Goal: Transaction & Acquisition: Download file/media

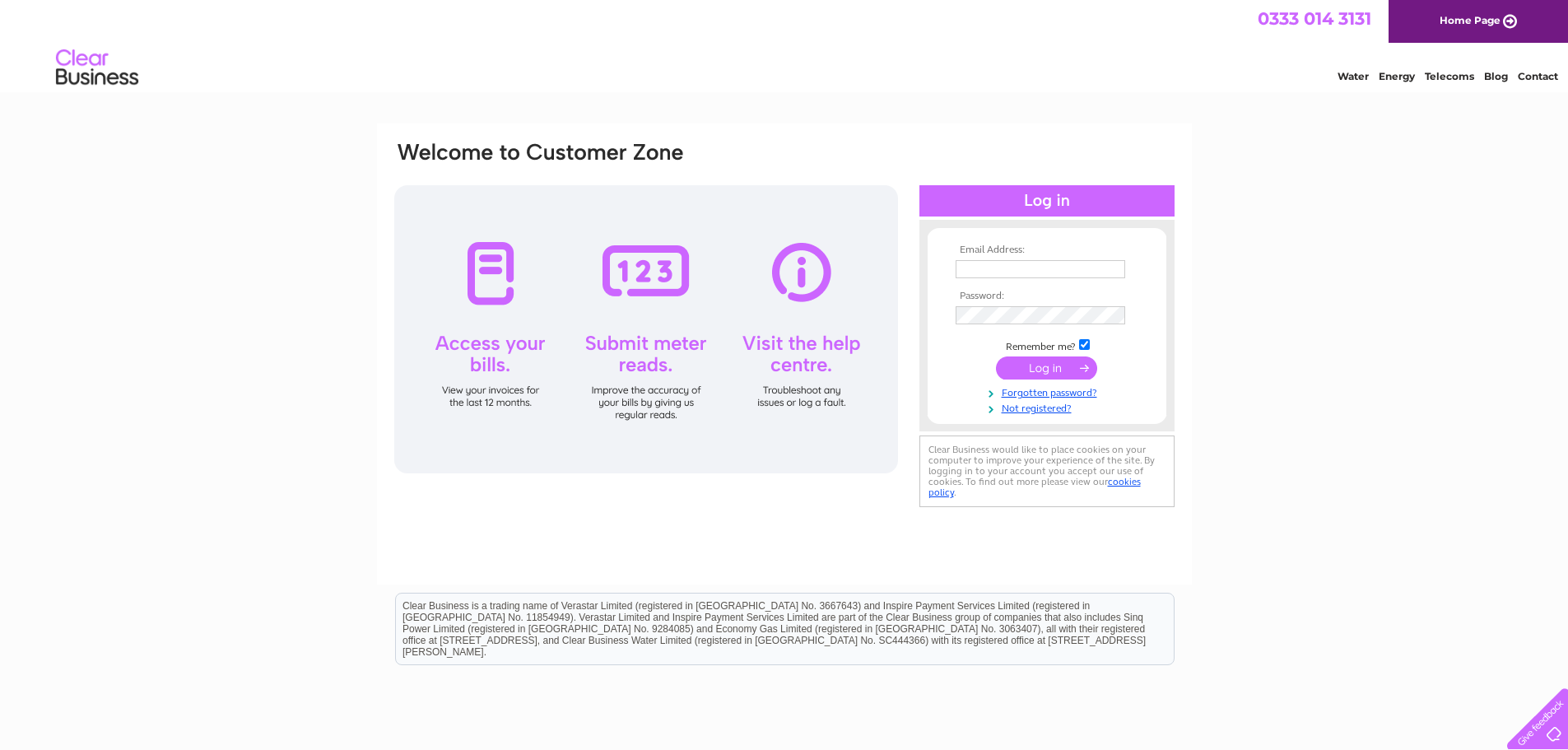
type input "mwisniewska@bearscotland.co.uk"
click at [1031, 360] on input "submit" at bounding box center [1046, 367] width 101 height 23
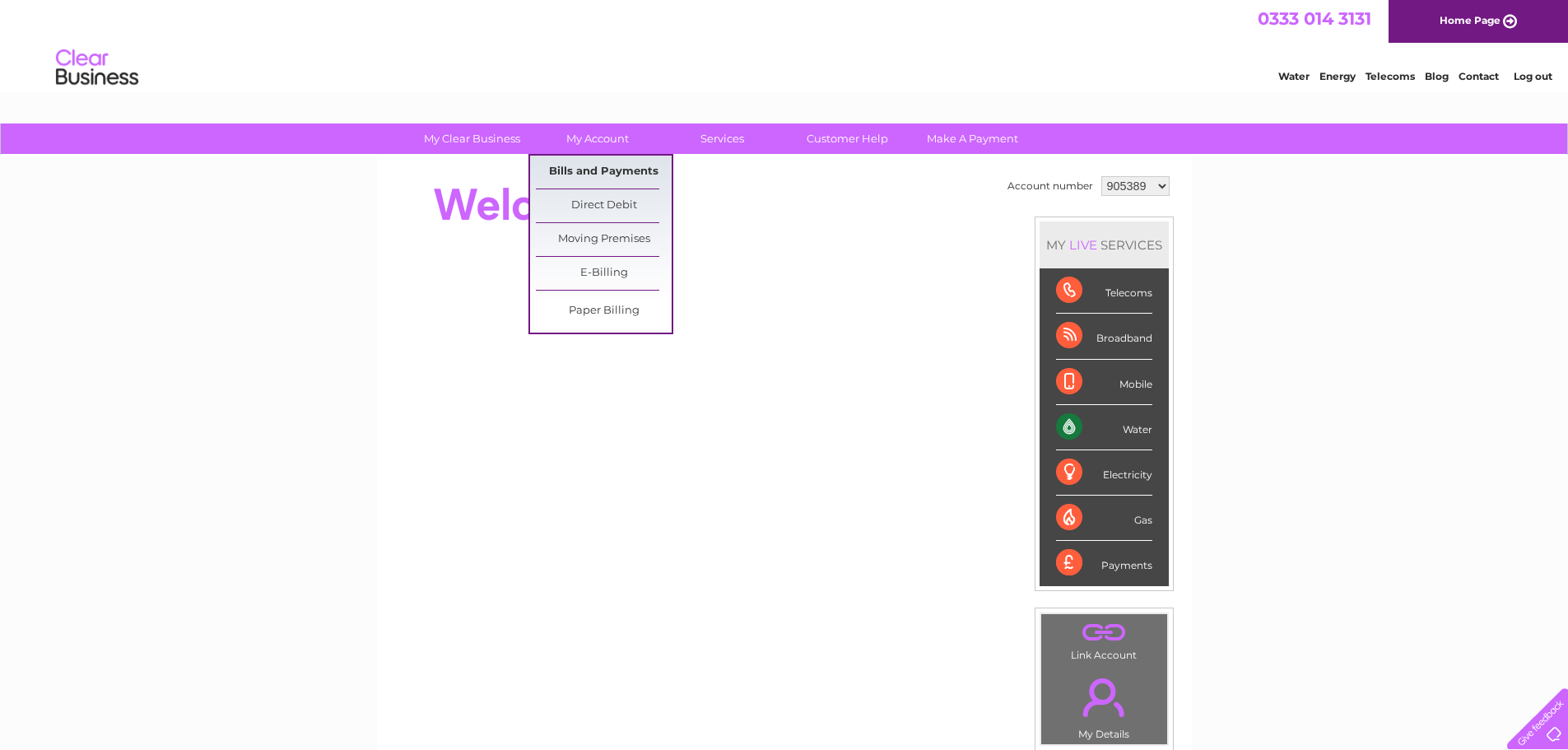
click at [628, 161] on link "Bills and Payments" at bounding box center [603, 171] width 135 height 33
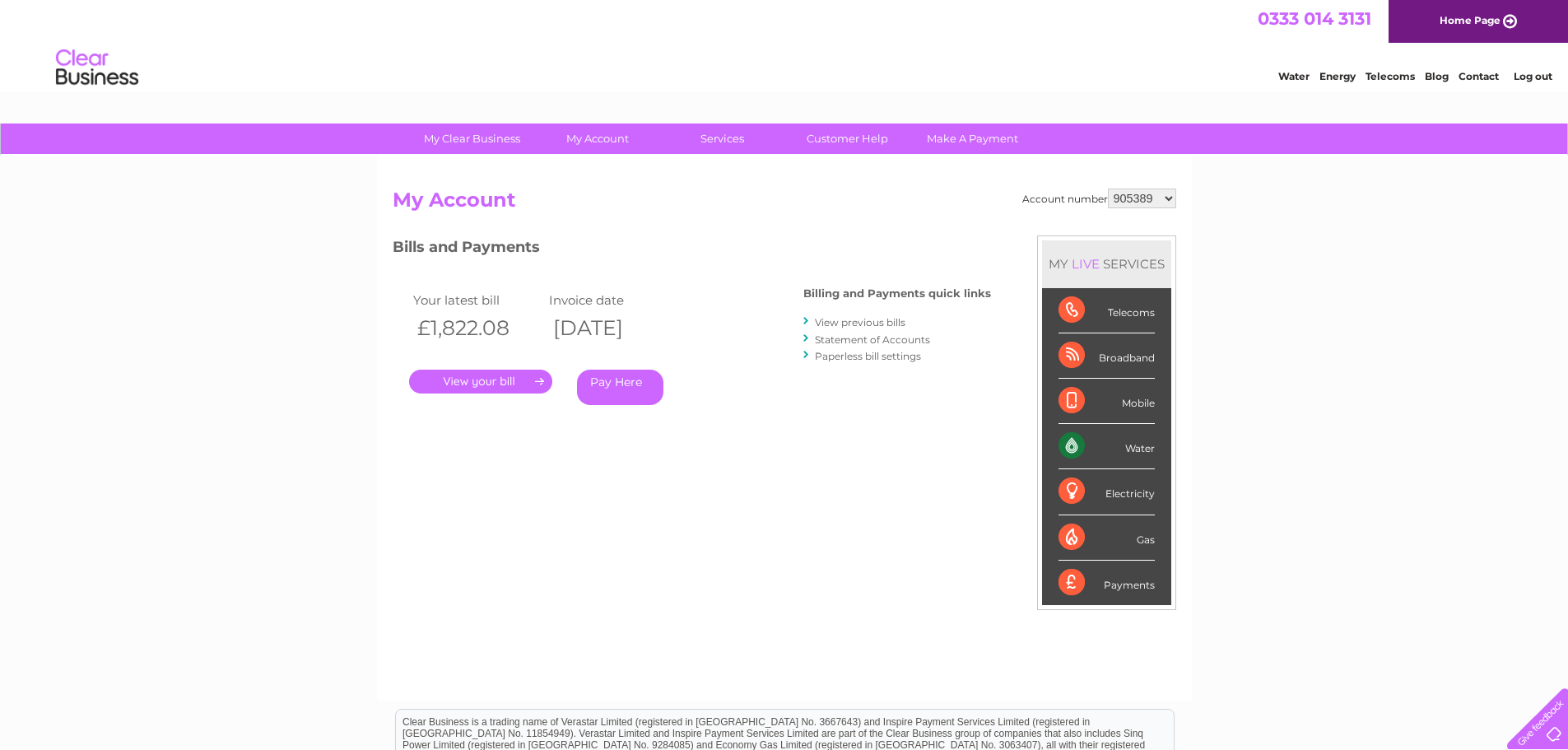
click at [1167, 198] on select "905389 931836 938374 986060 992969 1096704" at bounding box center [1142, 198] width 68 height 20
select select "931836"
click at [1108, 188] on select "905389 931836 938374 986060 992969 1096704" at bounding box center [1142, 198] width 68 height 20
click at [1165, 194] on select "905389 931836 938374 986060 992969 1096704" at bounding box center [1142, 198] width 68 height 20
select select "938374"
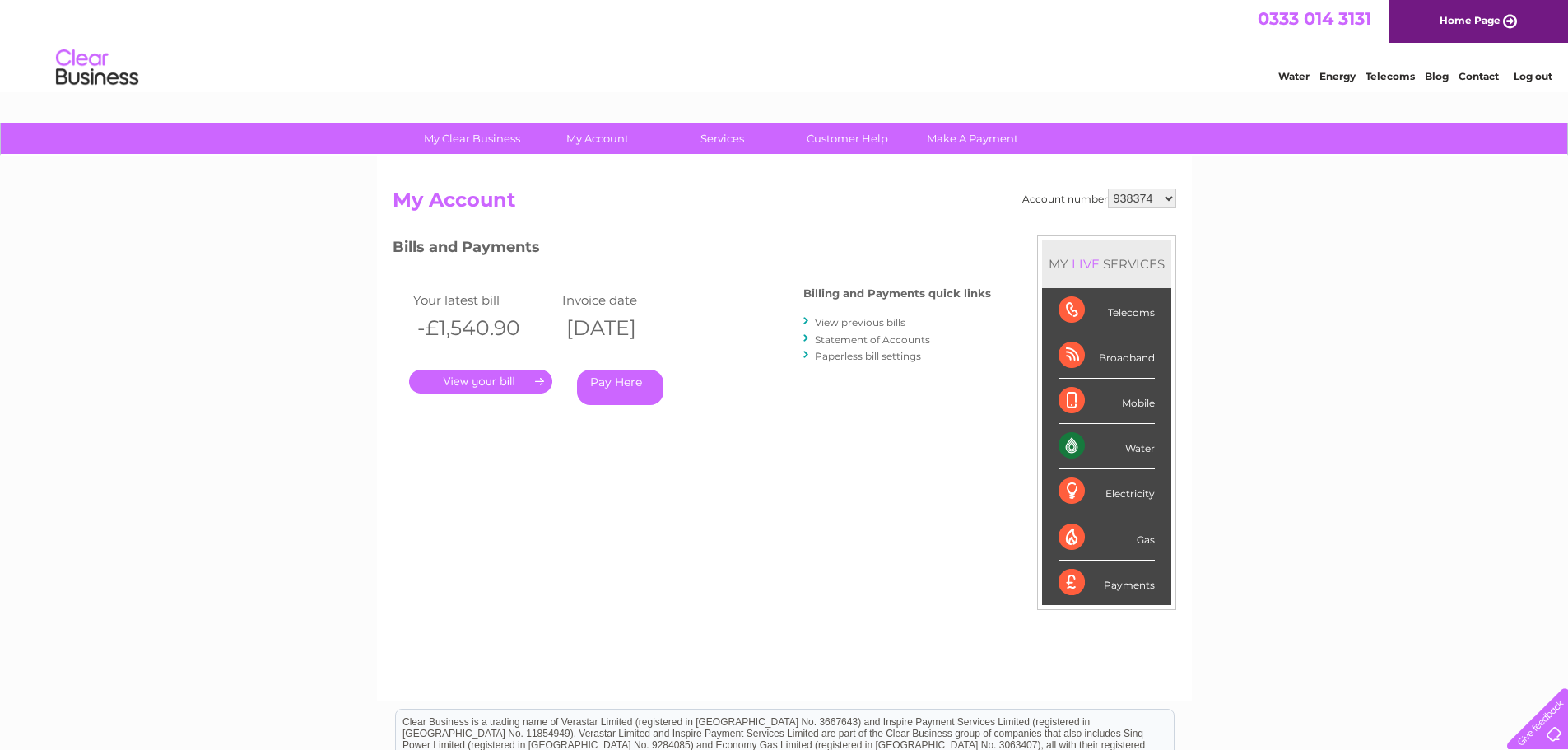
click at [1108, 188] on select "905389 931836 938374 986060 992969 1096704" at bounding box center [1142, 198] width 68 height 20
click at [858, 322] on link "View previous bills" at bounding box center [861, 322] width 91 height 12
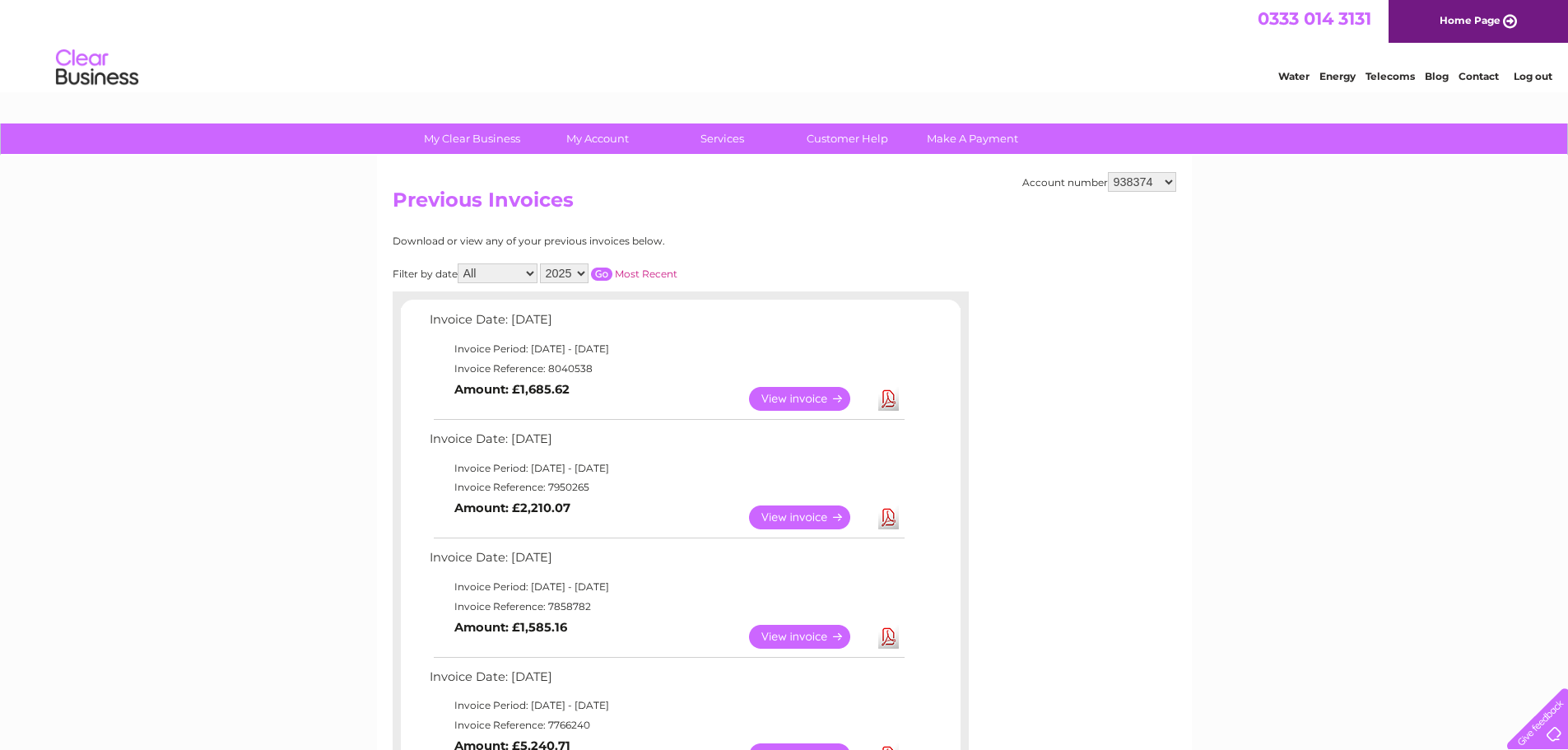
click at [1166, 172] on select "905389 931836 938374 986060 992969 1096704" at bounding box center [1142, 182] width 68 height 20
select select "905389"
click at [1108, 172] on select "905389 931836 938374 986060 992969 1096704" at bounding box center [1142, 182] width 68 height 20
click at [1166, 180] on select "905389 931836 938374 986060 992969 1096704" at bounding box center [1142, 182] width 68 height 20
select select "931836"
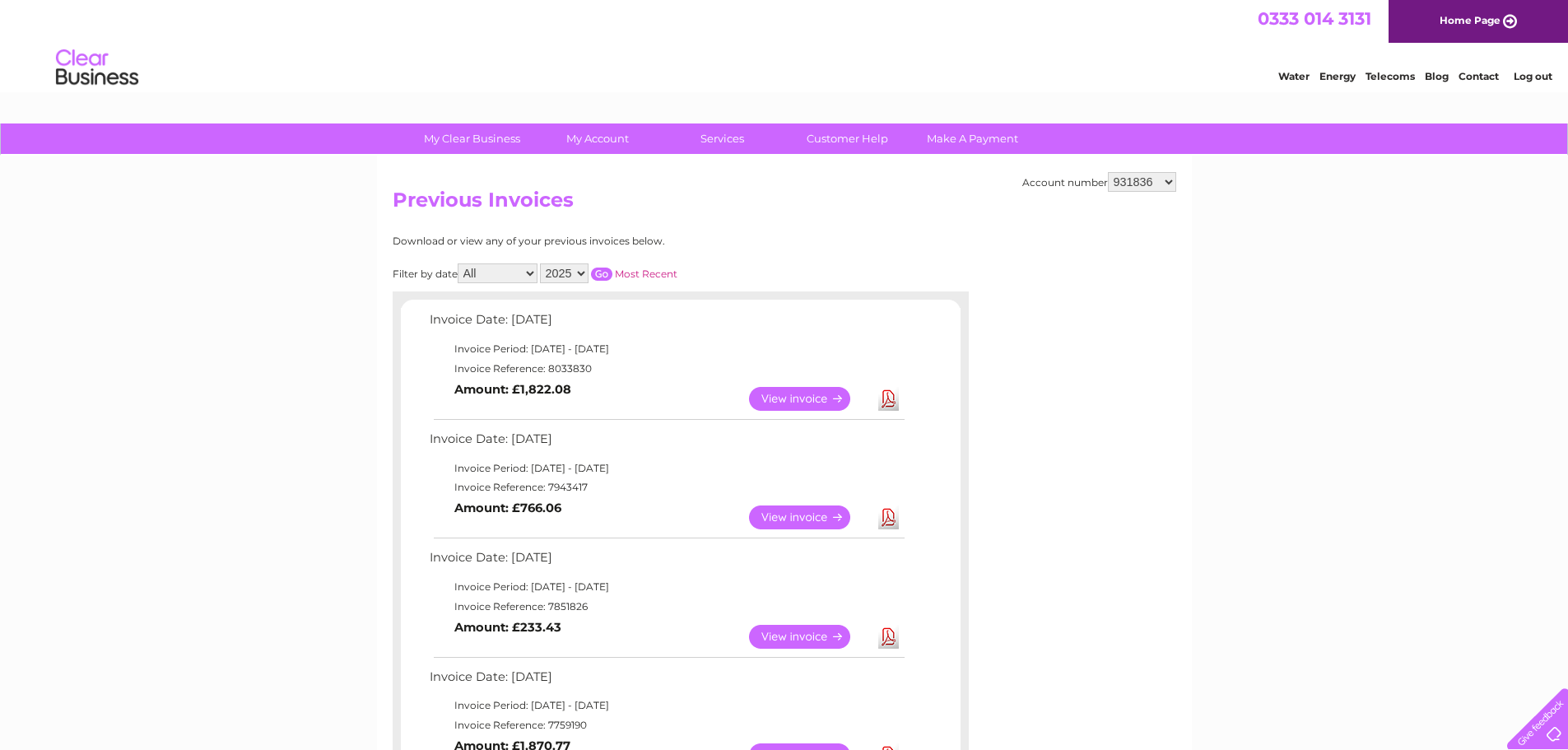
click at [1108, 172] on select "905389 931836 938374 986060 992969 1096704" at bounding box center [1142, 182] width 68 height 20
click at [886, 512] on link "Download" at bounding box center [889, 517] width 21 height 24
click at [886, 399] on link "Download" at bounding box center [889, 399] width 21 height 24
click at [1167, 184] on select "905389 931836 938374 986060 992969 1096704" at bounding box center [1142, 182] width 68 height 20
select select "938374"
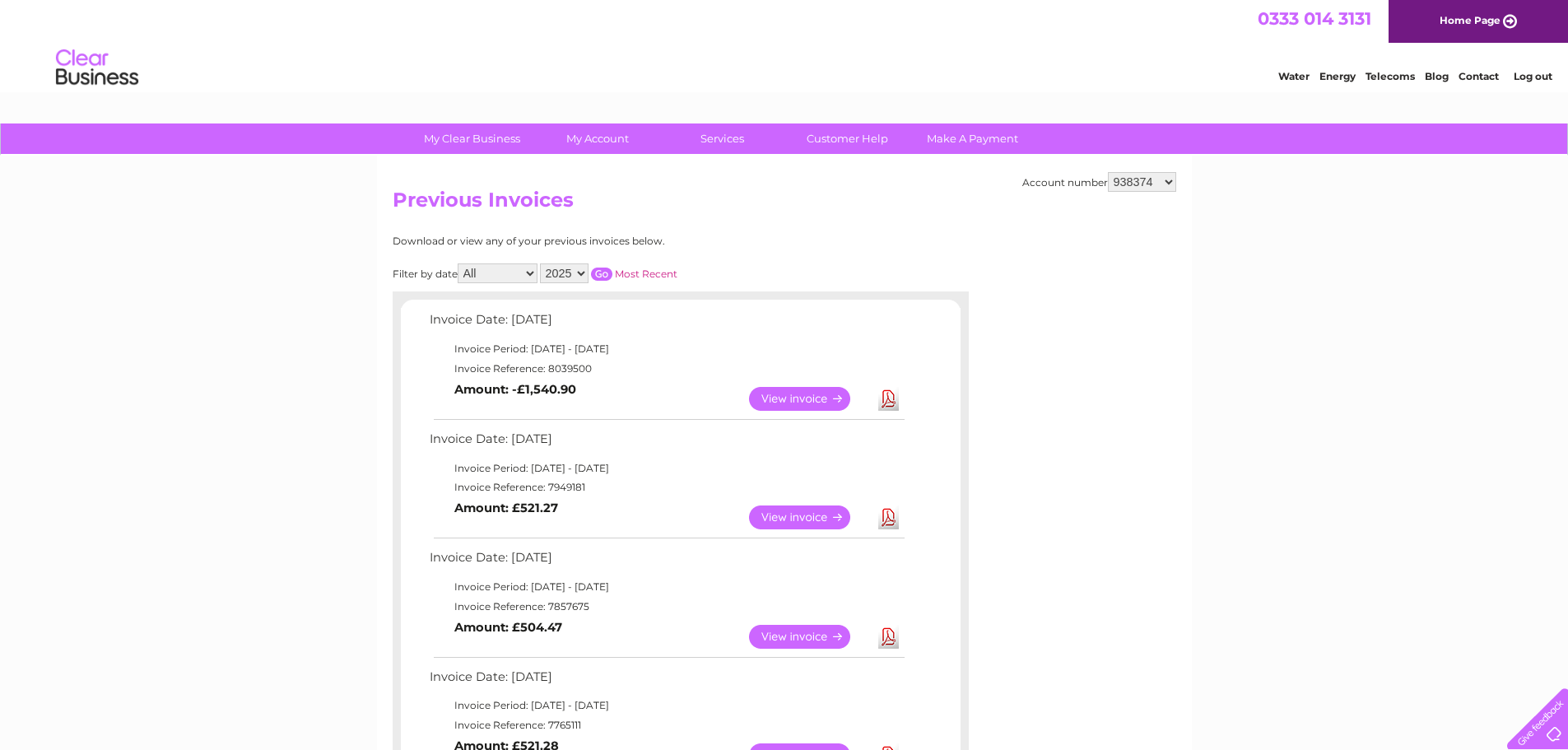
click at [1108, 172] on select "905389 931836 938374 986060 992969 1096704" at bounding box center [1142, 182] width 68 height 20
click at [1169, 182] on select "905389 931836 938374 986060 992969 1096704" at bounding box center [1142, 182] width 68 height 20
select select "986060"
click at [1108, 172] on select "905389 931836 938374 986060 992969 1096704" at bounding box center [1142, 182] width 68 height 20
click at [887, 514] on link "Download" at bounding box center [889, 517] width 21 height 24
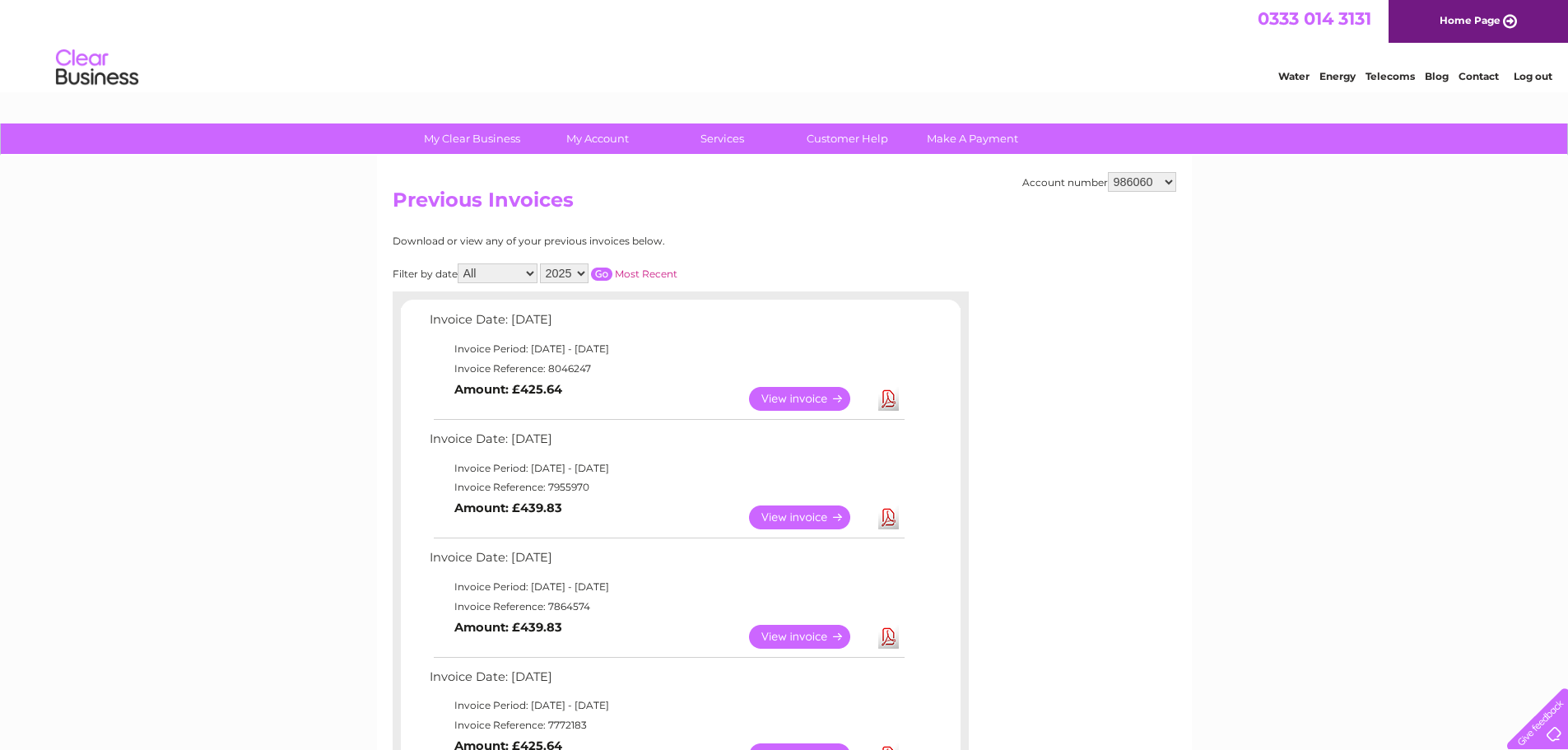
click at [889, 394] on link "Download" at bounding box center [889, 399] width 21 height 24
click at [1171, 182] on select "905389 931836 938374 986060 992969 1096704" at bounding box center [1142, 182] width 68 height 20
select select "992969"
click at [1108, 172] on select "905389 931836 938374 986060 992969 1096704" at bounding box center [1142, 182] width 68 height 20
click at [1166, 186] on select "905389 931836 938374 986060 992969 1096704" at bounding box center [1142, 182] width 68 height 20
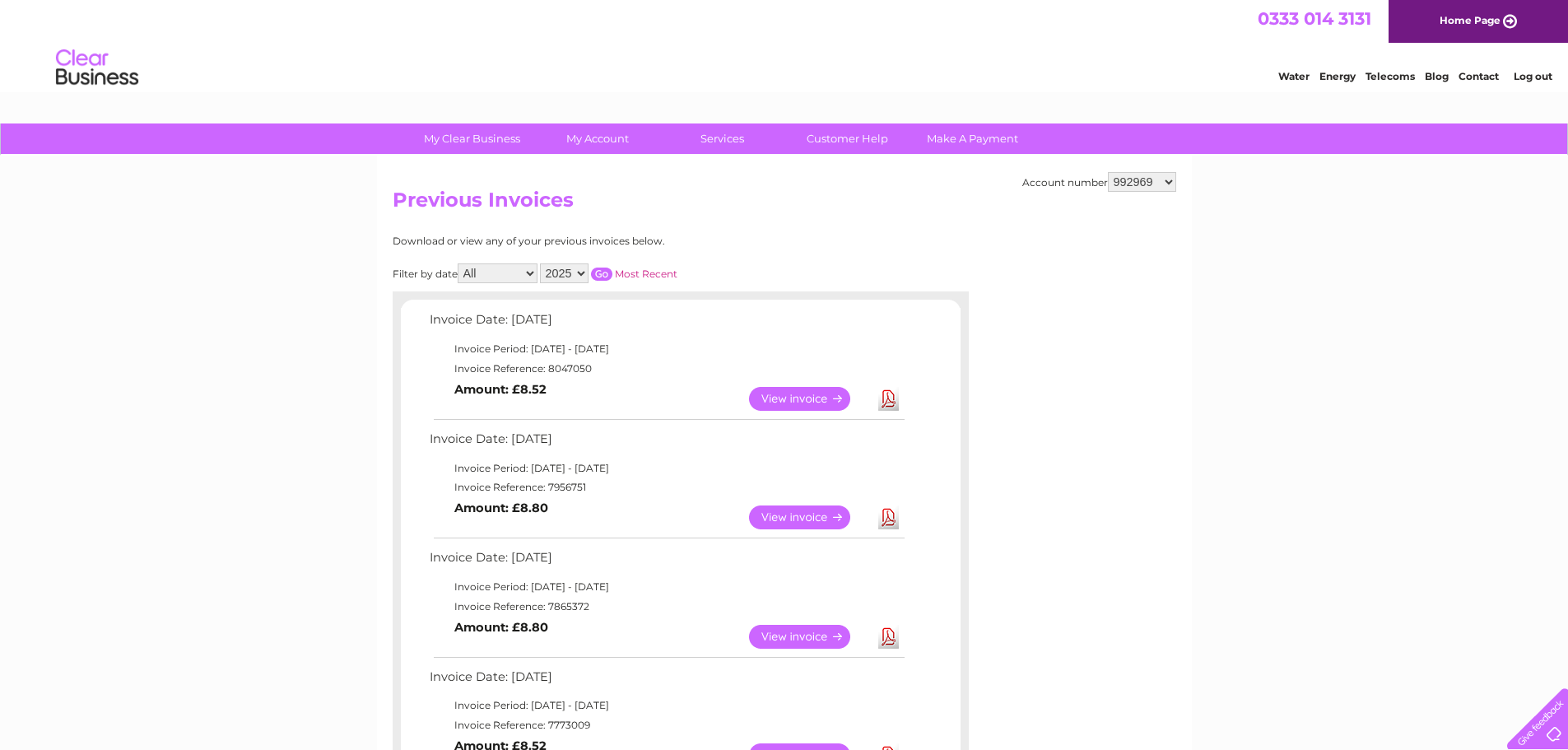
select select "1096704"
click at [1108, 172] on select "905389 931836 938374 986060 992969 1096704" at bounding box center [1142, 182] width 68 height 20
click at [891, 515] on link "Download" at bounding box center [889, 517] width 21 height 24
click at [884, 394] on link "Download" at bounding box center [889, 399] width 21 height 24
click at [1169, 177] on select "905389 931836 938374 986060 992969 1096704" at bounding box center [1142, 182] width 68 height 20
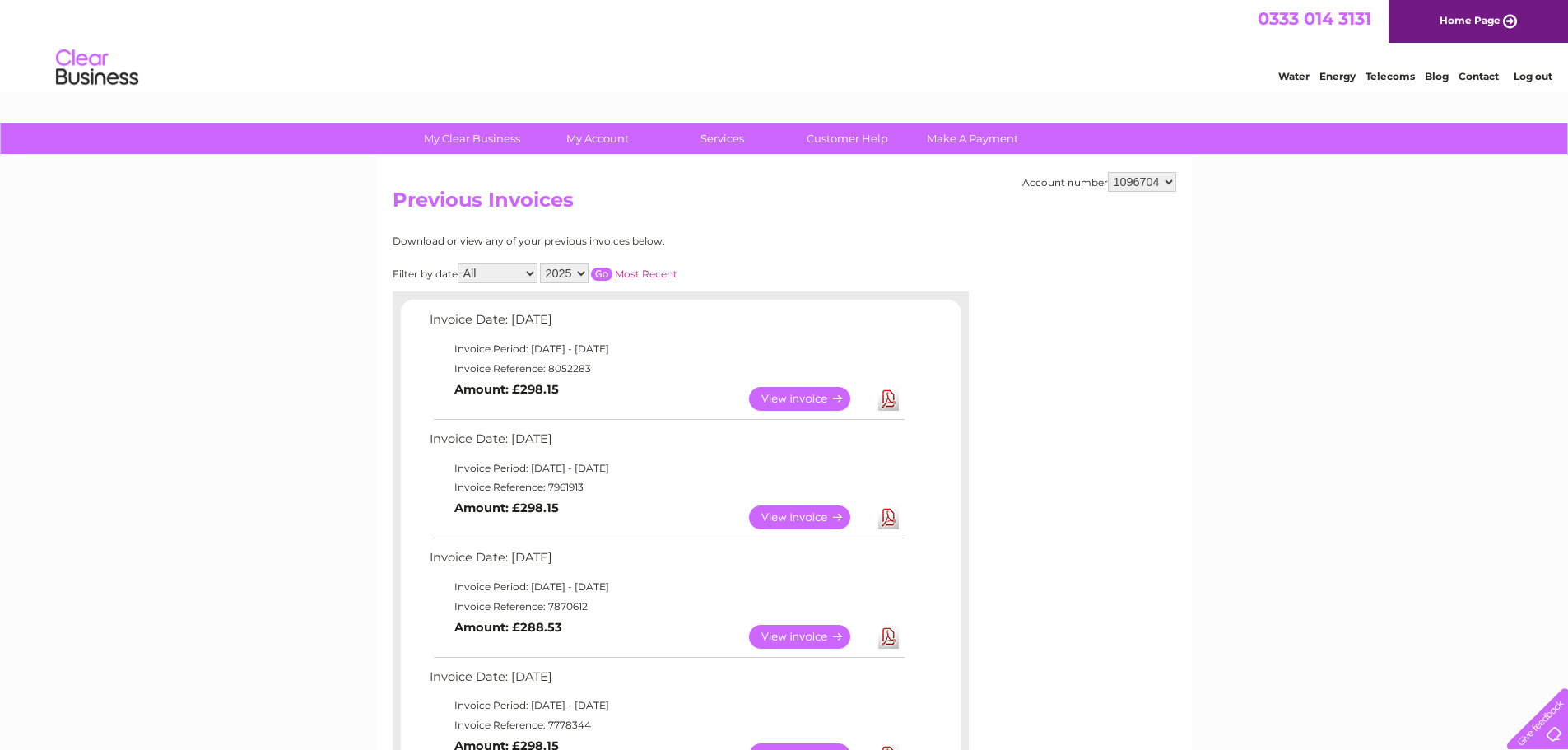
select select "905389"
click at [1108, 172] on select "905389 931836 938374 986060 992969 1096704" at bounding box center [1142, 182] width 68 height 20
click at [887, 392] on link "Download" at bounding box center [889, 399] width 21 height 24
click at [1167, 182] on select "905389 931836 938374 986060 992969 1096704" at bounding box center [1142, 182] width 68 height 20
select select "931836"
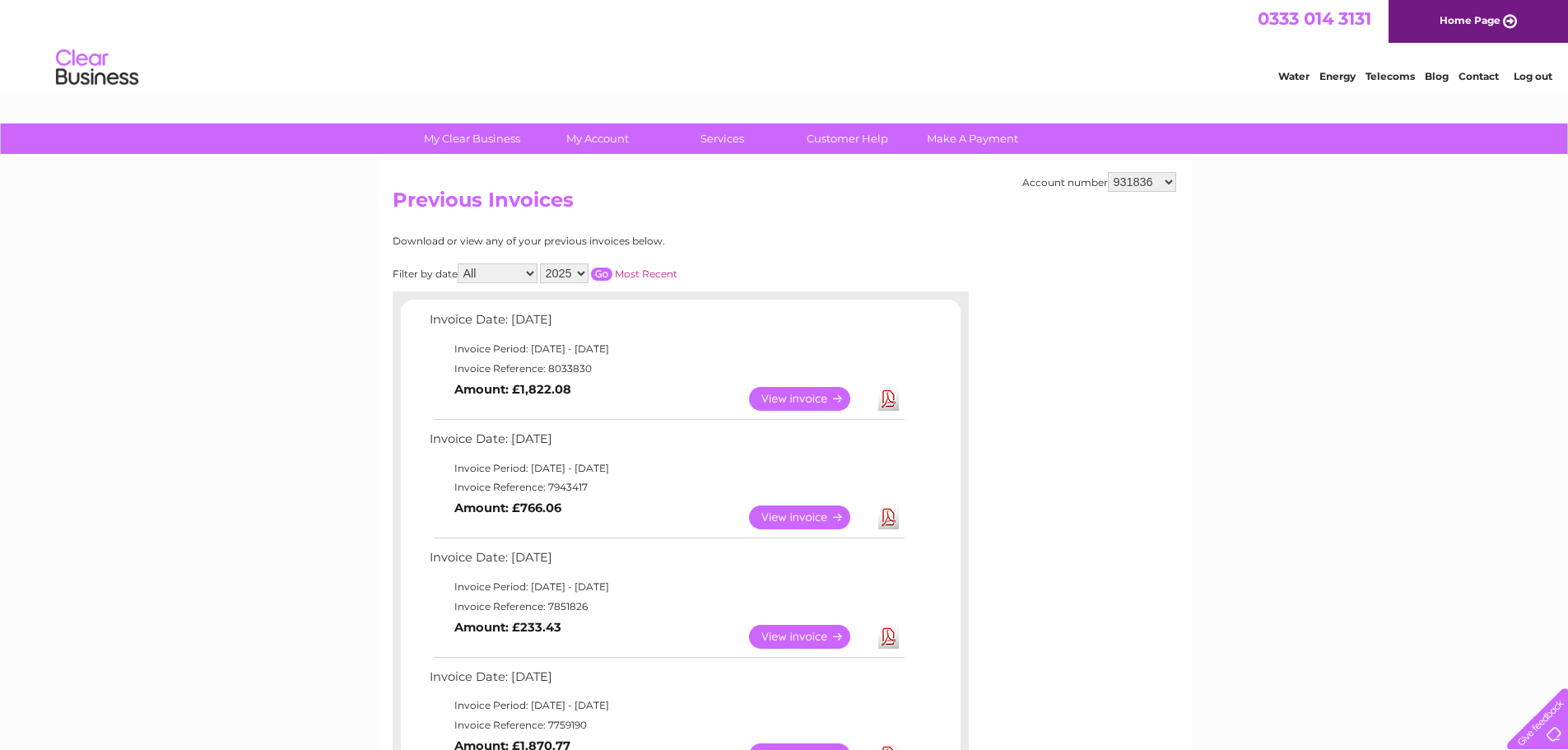
click at [1108, 172] on select "905389 931836 938374 986060 992969 1096704" at bounding box center [1142, 182] width 68 height 20
click at [890, 397] on link "Download" at bounding box center [889, 399] width 21 height 24
